Goal: Task Accomplishment & Management: Use online tool/utility

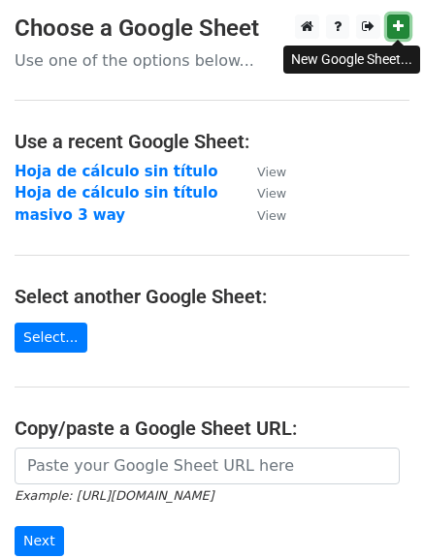
click at [393, 35] on link at bounding box center [398, 27] width 22 height 24
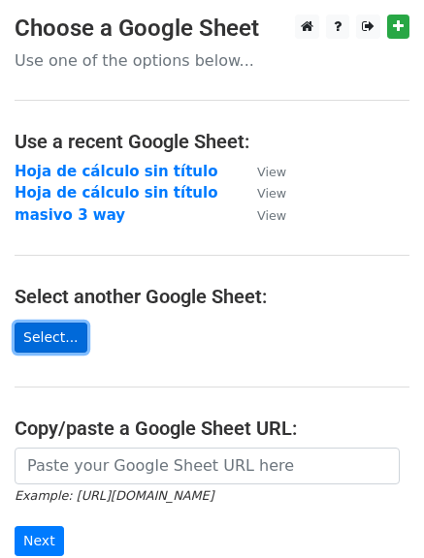
click at [55, 342] on link "Select..." at bounding box center [51, 338] width 73 height 30
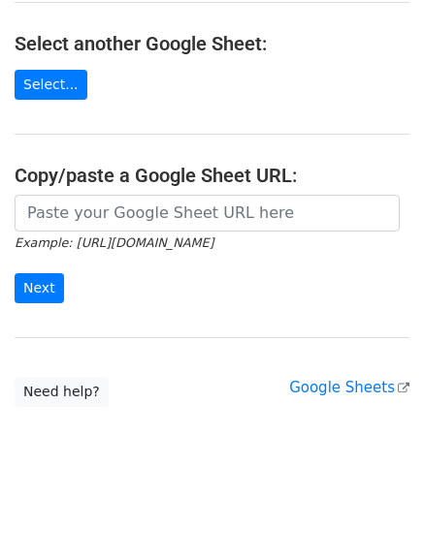
scroll to position [257, 0]
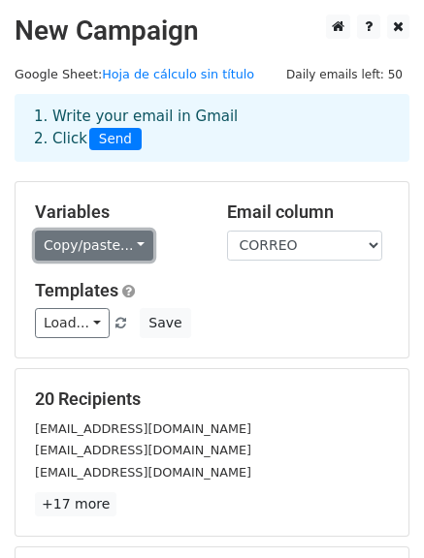
click at [102, 244] on link "Copy/paste..." at bounding box center [94, 246] width 118 height 30
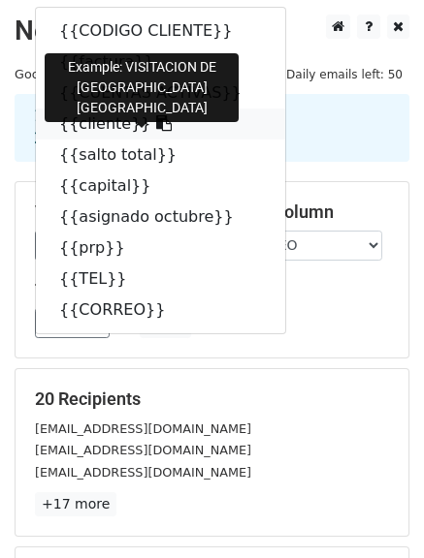
click at [86, 134] on link "{{cliente}}" at bounding box center [160, 124] width 249 height 31
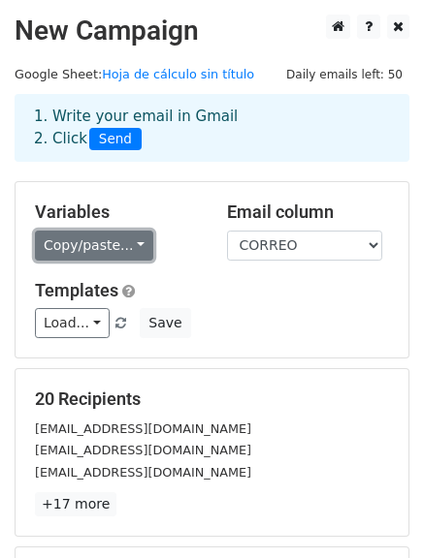
click at [91, 239] on link "Copy/paste..." at bounding box center [94, 246] width 118 height 30
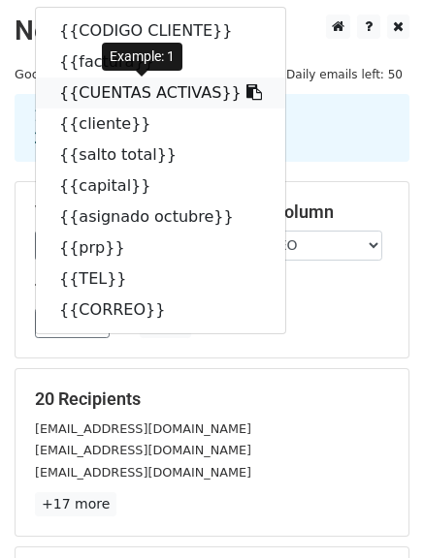
click at [92, 93] on link "{{CUENTAS ACTIVAS}}" at bounding box center [160, 93] width 249 height 31
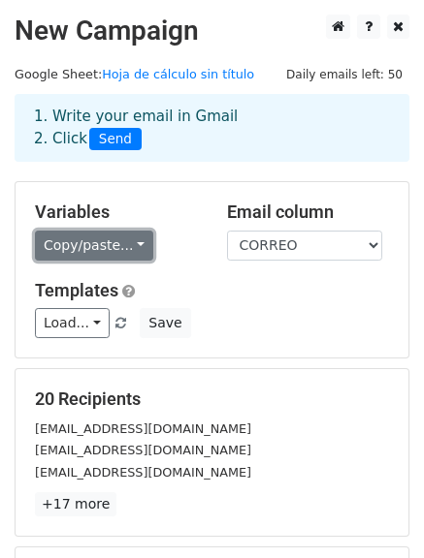
click at [103, 250] on link "Copy/paste..." at bounding box center [94, 246] width 118 height 30
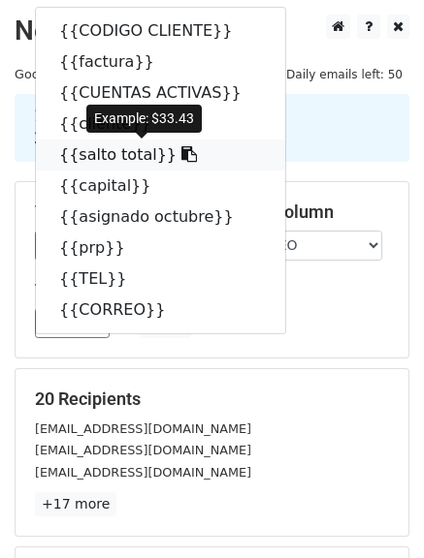
click at [78, 154] on link "{{salto total}}" at bounding box center [160, 155] width 249 height 31
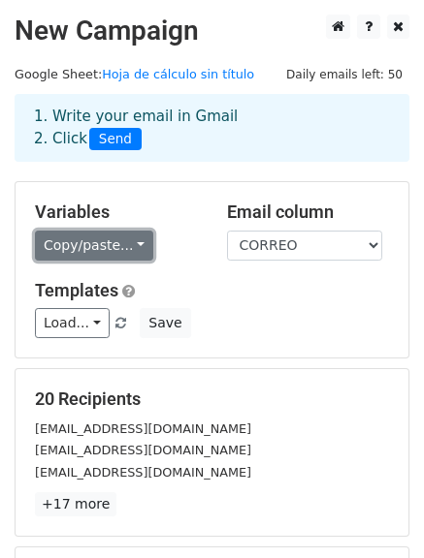
click at [116, 242] on link "Copy/paste..." at bounding box center [94, 246] width 118 height 30
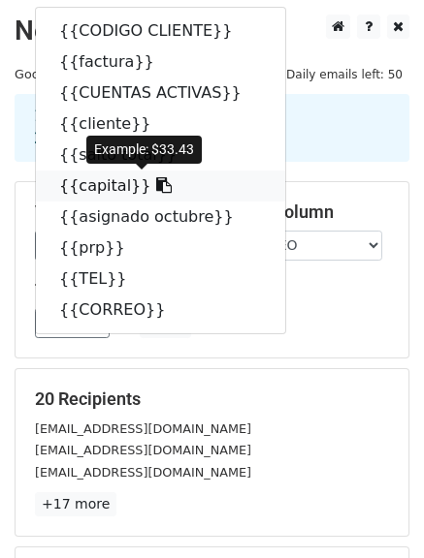
click at [103, 185] on link "{{capital}}" at bounding box center [160, 186] width 249 height 31
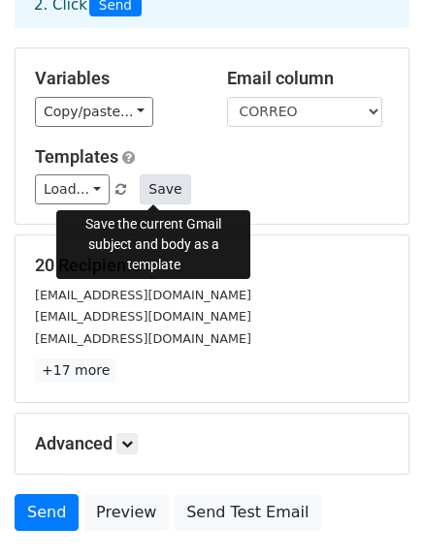
scroll to position [271, 0]
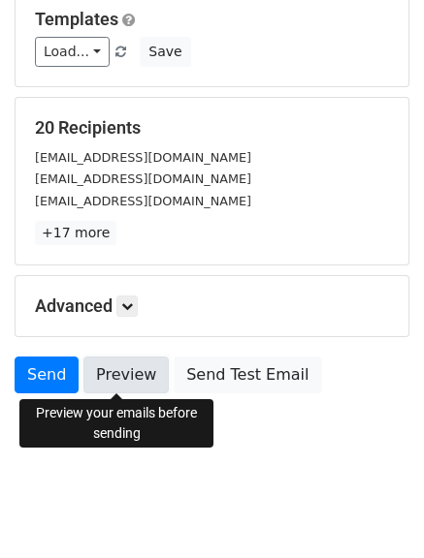
click at [127, 384] on link "Preview" at bounding box center [125, 375] width 85 height 37
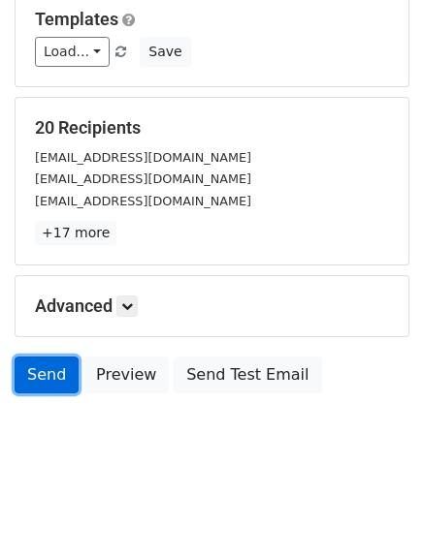
click at [40, 388] on link "Send" at bounding box center [47, 375] width 64 height 37
